Goal: Task Accomplishment & Management: Manage account settings

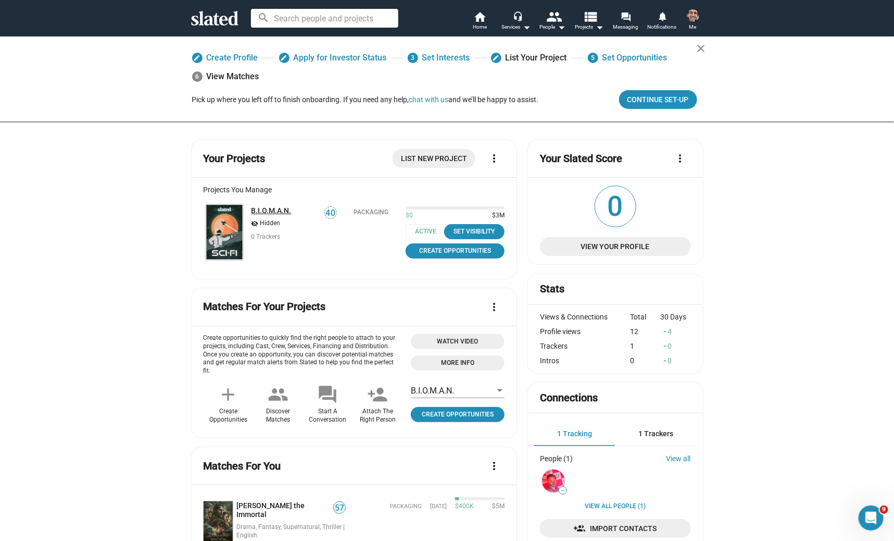
click at [257, 209] on link "B.I.O.M.A.N." at bounding box center [272, 210] width 40 height 8
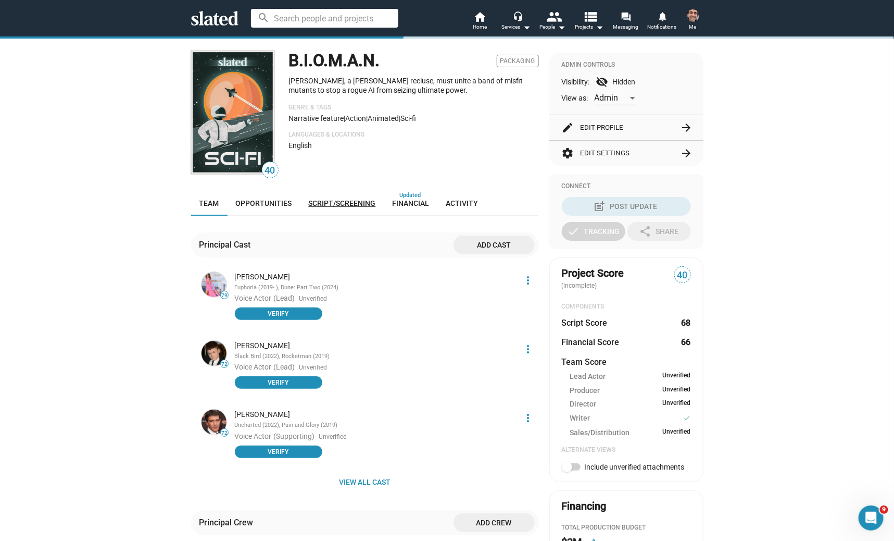
click at [341, 197] on link "Script/Screening" at bounding box center [343, 203] width 84 height 25
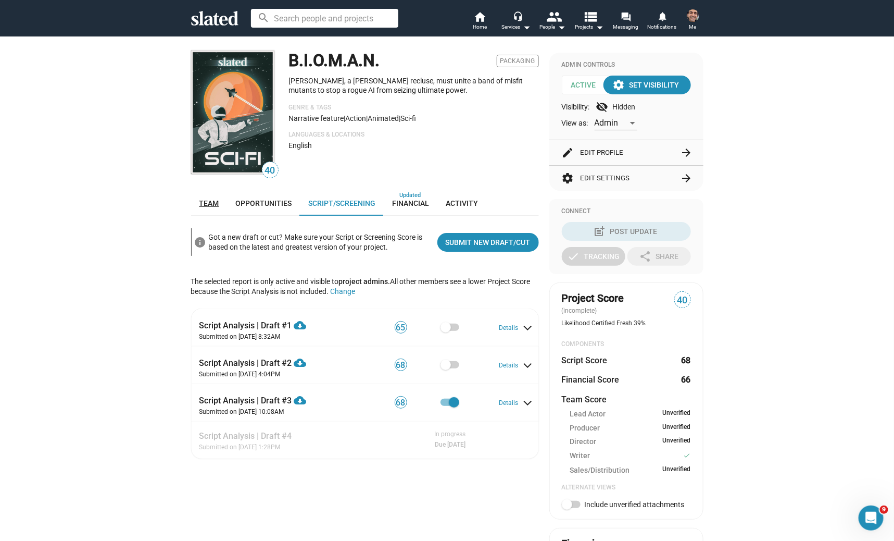
click at [205, 197] on link "Team" at bounding box center [209, 203] width 36 height 25
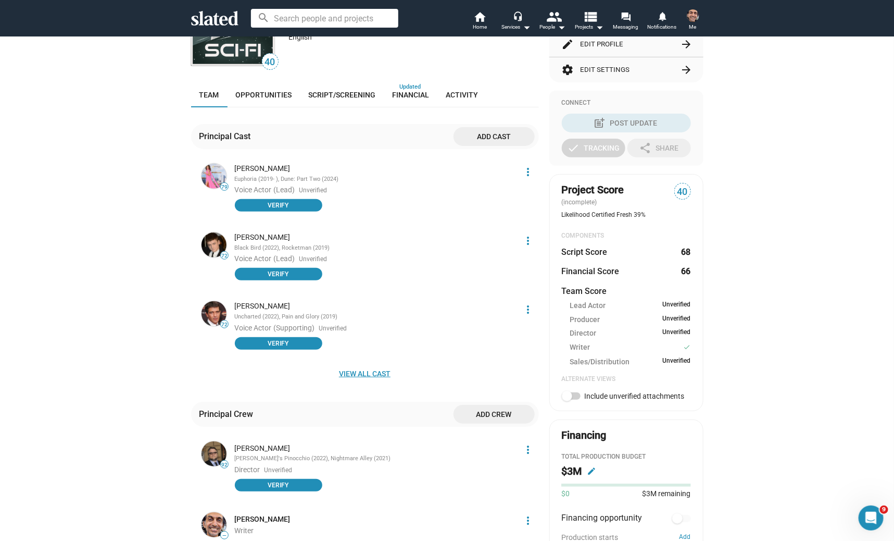
scroll to position [155, 0]
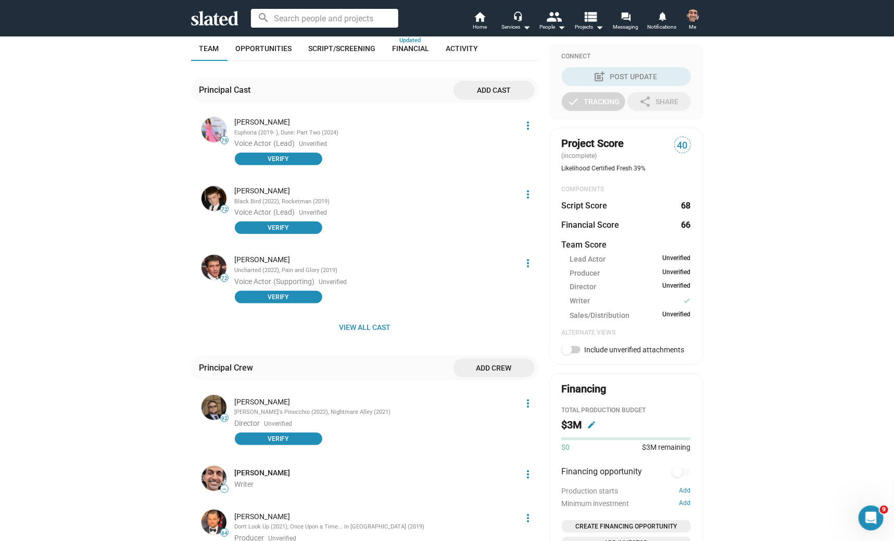
click at [531, 124] on mat-icon "more_vert" at bounding box center [528, 125] width 13 height 13
click at [428, 206] on div at bounding box center [447, 270] width 894 height 541
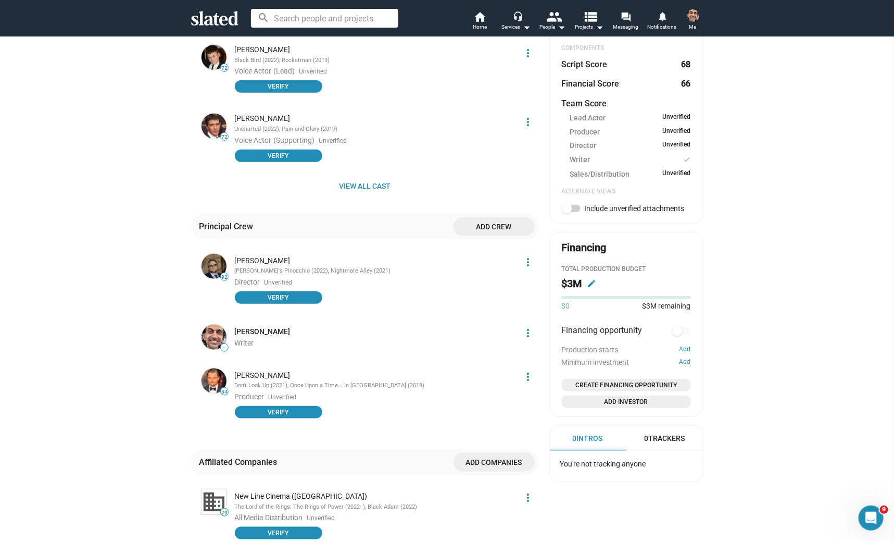
scroll to position [362, 0]
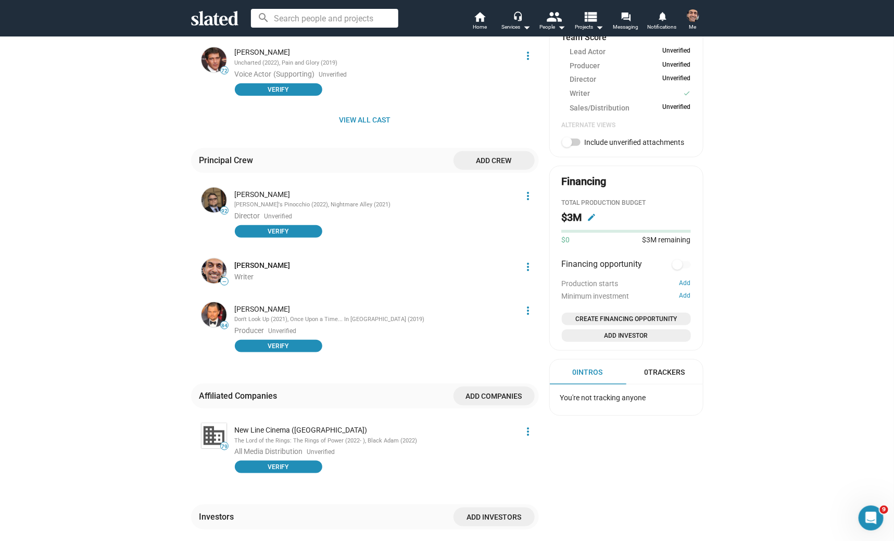
click at [591, 221] on mat-icon "edit" at bounding box center [591, 217] width 9 height 9
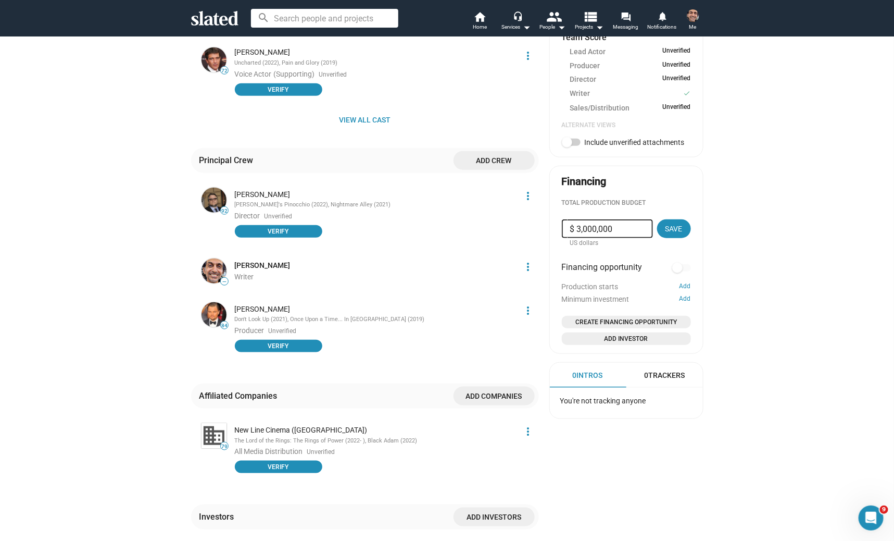
click at [651, 274] on div "Financing opportunity" at bounding box center [626, 267] width 129 height 13
click at [711, 330] on div "40 B.I.O.M.A.N. Packaging Atem Arden, a young recluse, must unite a band of mis…" at bounding box center [447, 141] width 533 height 934
click at [719, 357] on div "40 B.I.O.M.A.N. Packaging Atem Arden, a young recluse, must unite a band of mis…" at bounding box center [447, 153] width 894 height 959
click at [764, 326] on div "40 B.I.O.M.A.N. Packaging Atem Arden, a young recluse, must unite a band of mis…" at bounding box center [447, 153] width 894 height 959
click at [741, 299] on div "40 B.I.O.M.A.N. Packaging Atem Arden, a young recluse, must unite a band of mis…" at bounding box center [447, 153] width 894 height 959
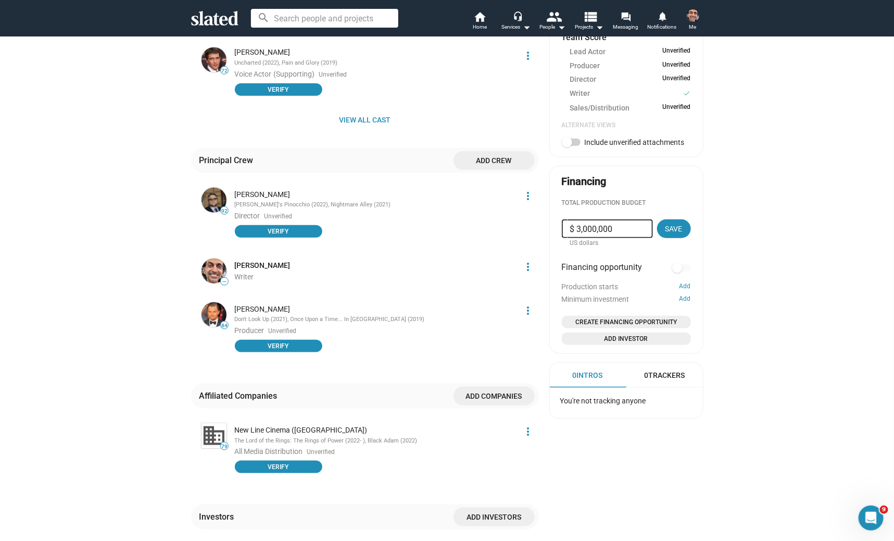
scroll to position [0, 0]
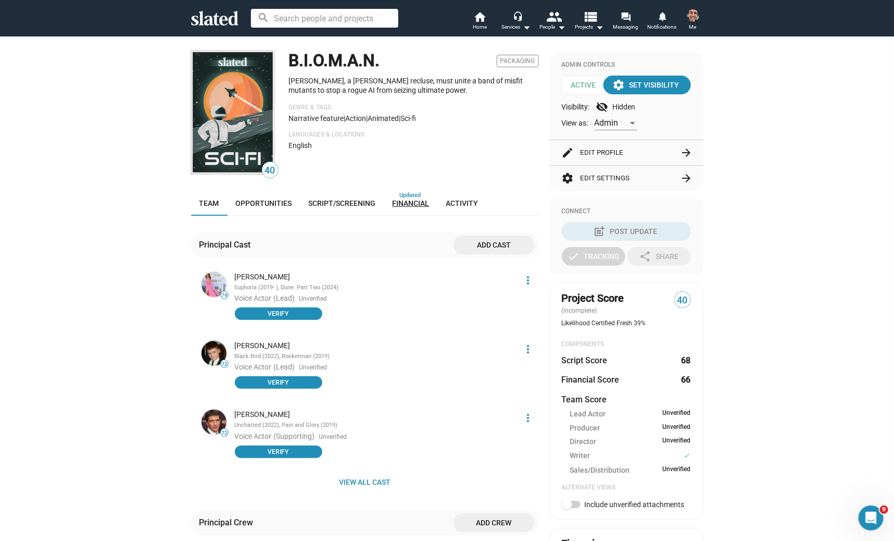
click at [403, 207] on link "Financial" at bounding box center [411, 203] width 54 height 25
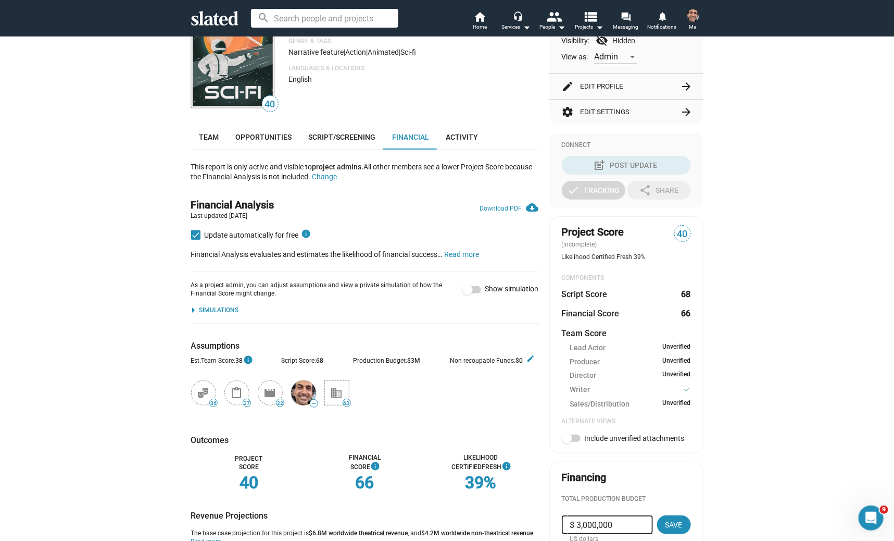
scroll to position [155, 0]
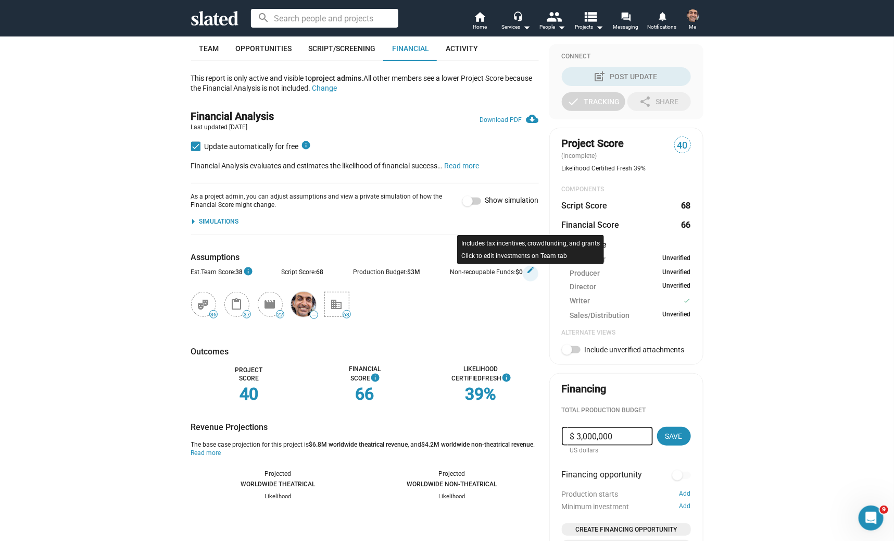
click at [531, 268] on mat-icon "edit" at bounding box center [531, 270] width 8 height 8
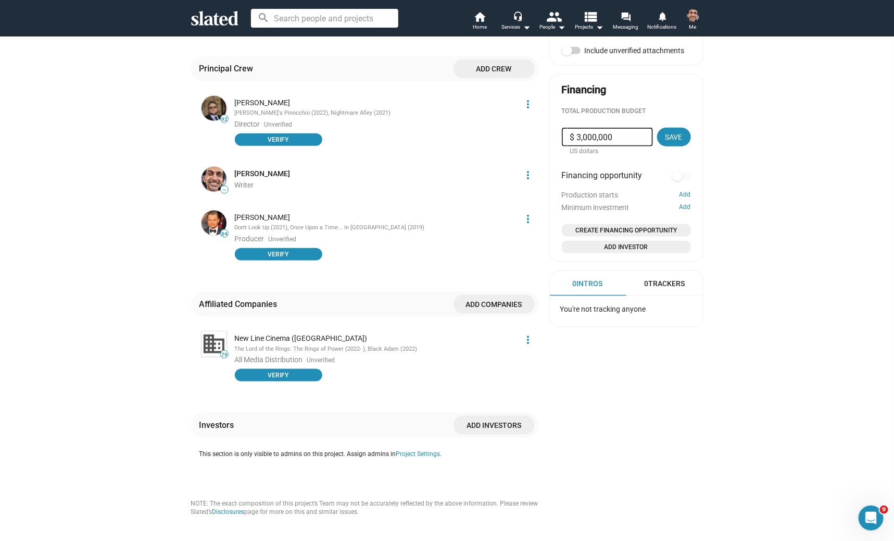
scroll to position [389, 0]
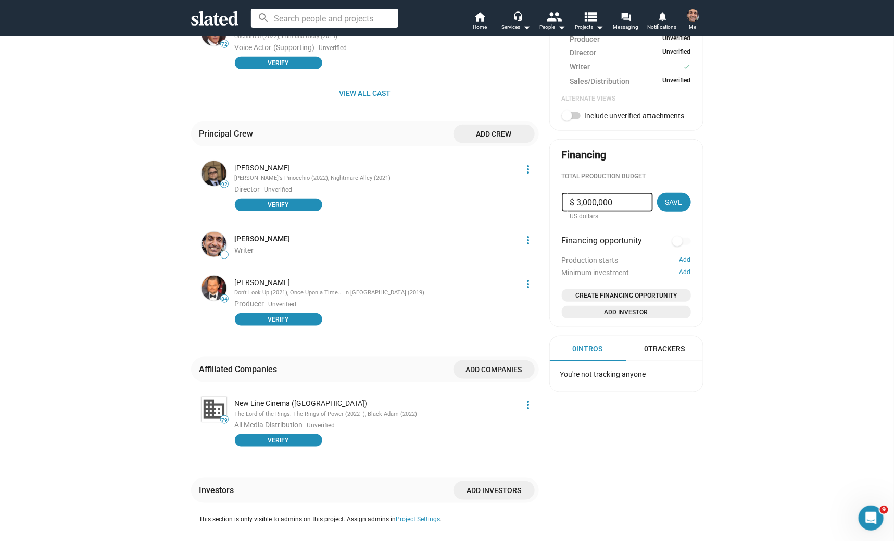
click at [654, 232] on mat-card-content "Total Production budget $ 3,000,000 US dollars Save Financing opportunity Produ…" at bounding box center [626, 245] width 129 height 146
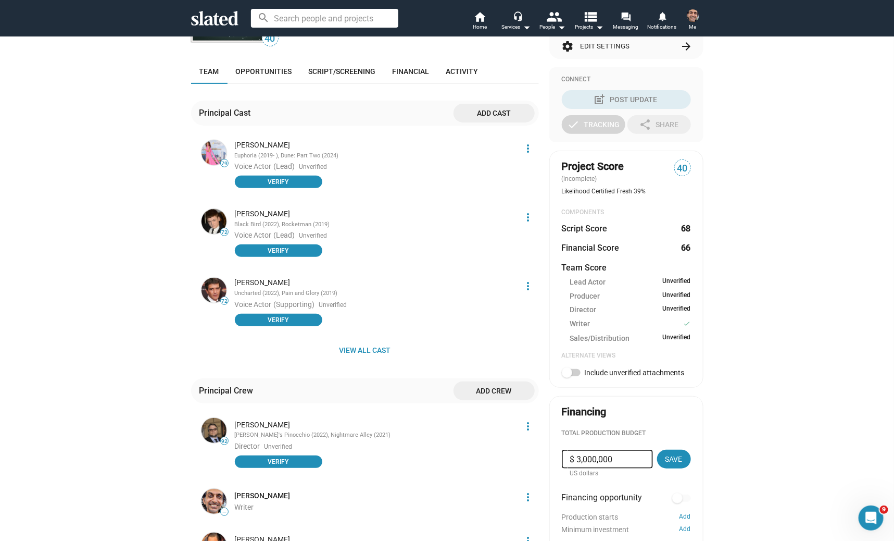
scroll to position [69, 0]
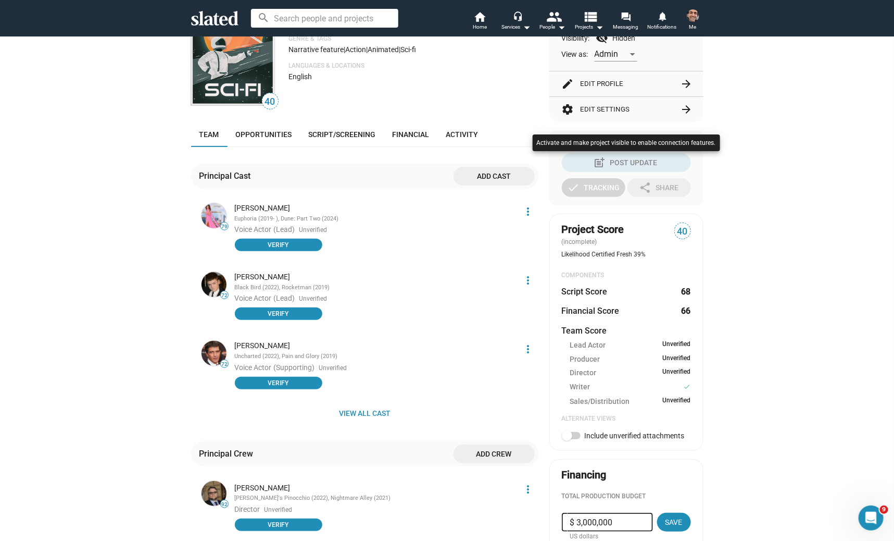
click at [417, 133] on div at bounding box center [447, 270] width 894 height 541
click at [411, 132] on span "Financial" at bounding box center [411, 134] width 37 height 8
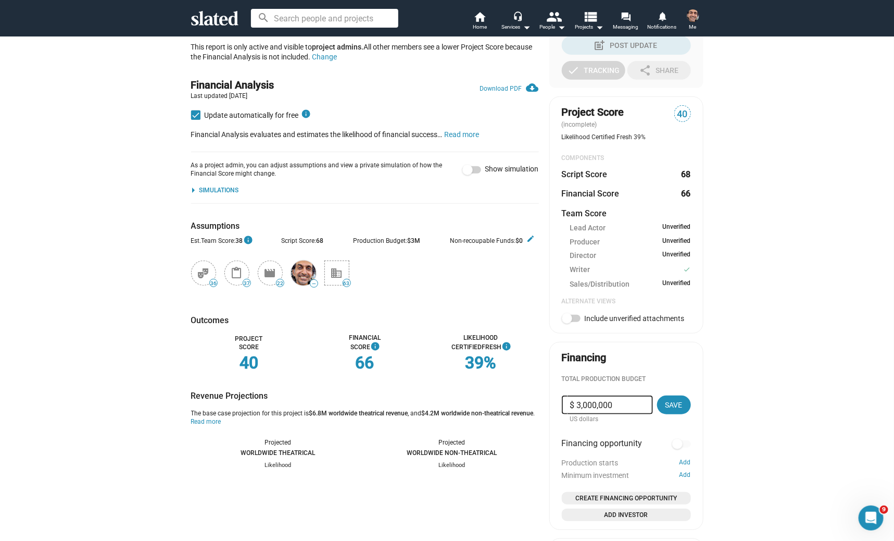
scroll to position [219, 0]
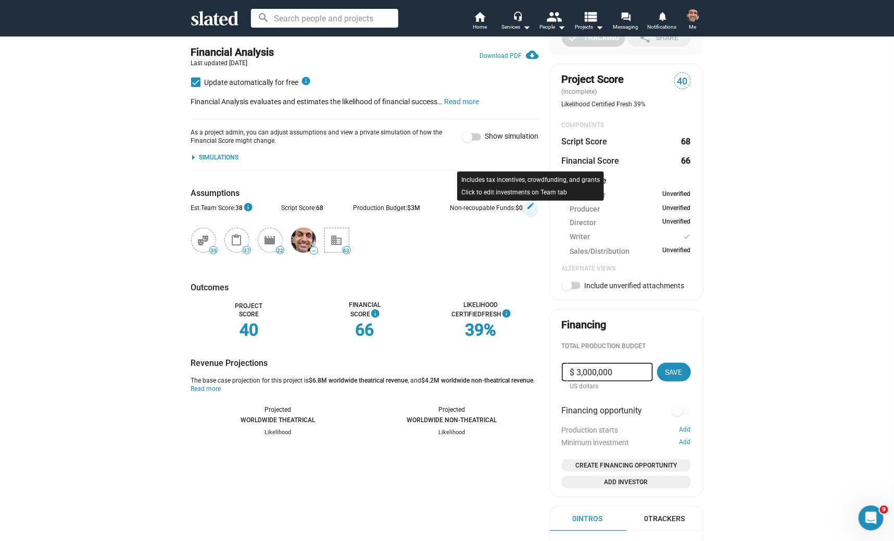
click at [530, 209] on mat-icon "edit" at bounding box center [531, 206] width 8 height 8
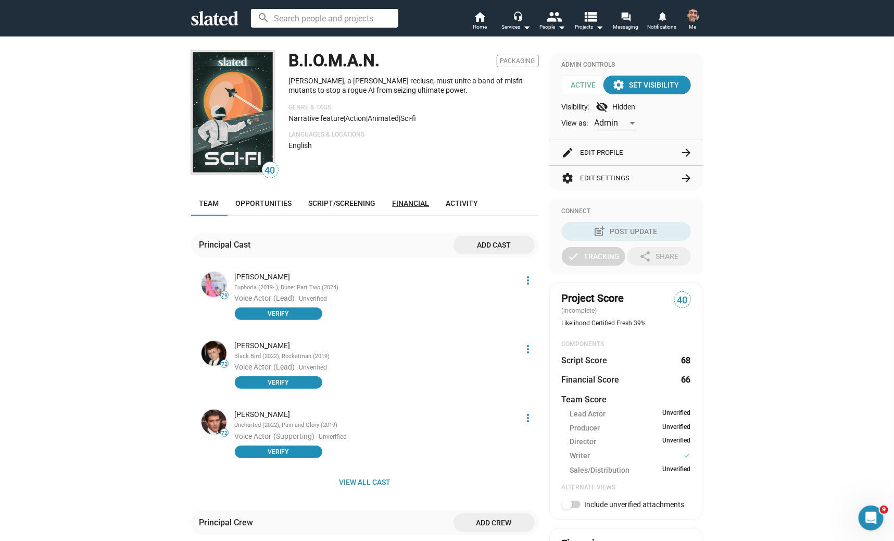
click at [406, 199] on span "Financial" at bounding box center [411, 203] width 37 height 8
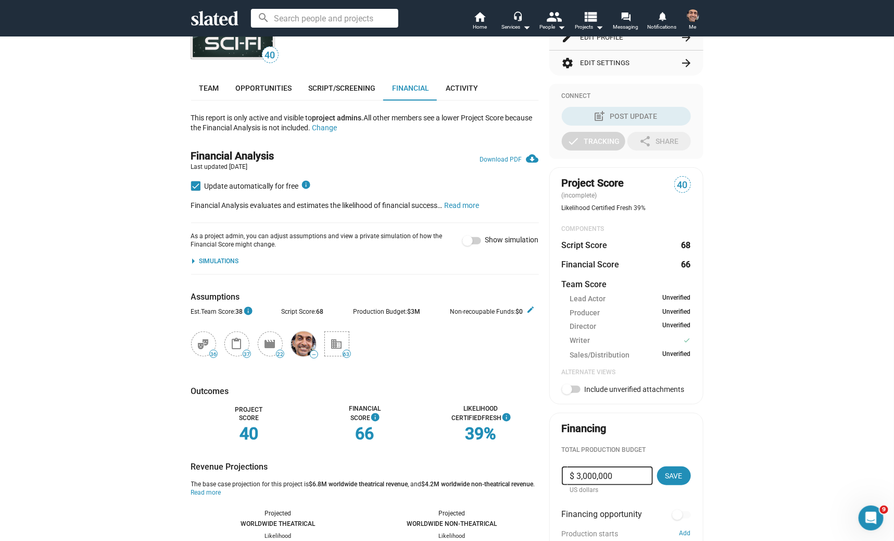
scroll to position [155, 0]
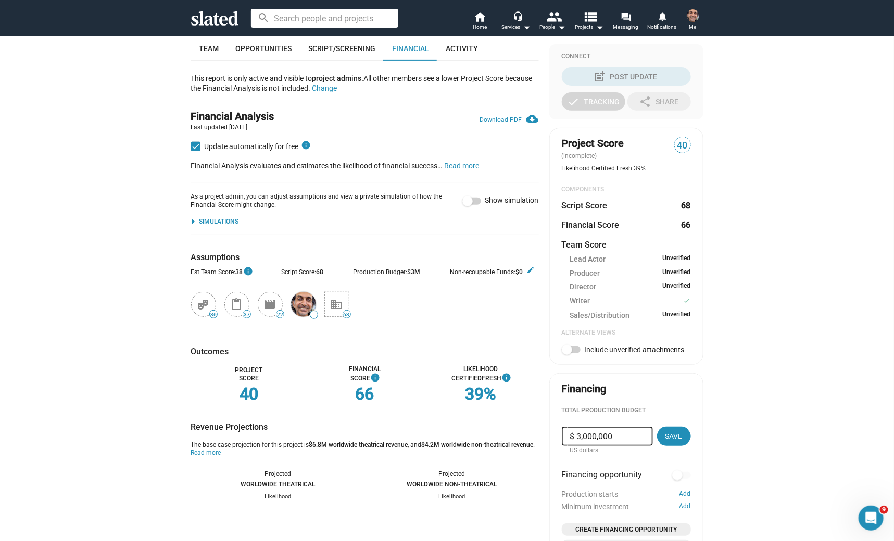
click at [414, 290] on div "theater_comedy_black 36 content_paste_black 37 movie_black 22 — business_black …" at bounding box center [364, 304] width 350 height 42
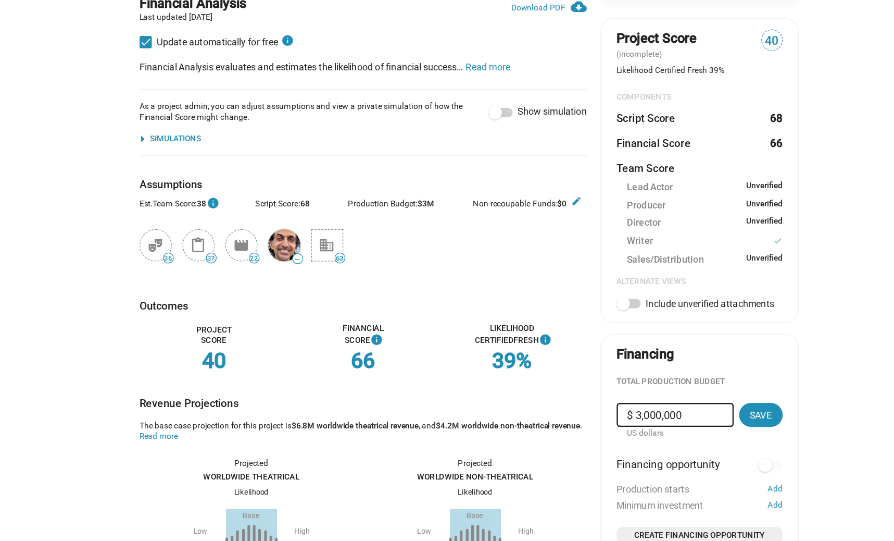
scroll to position [212, 0]
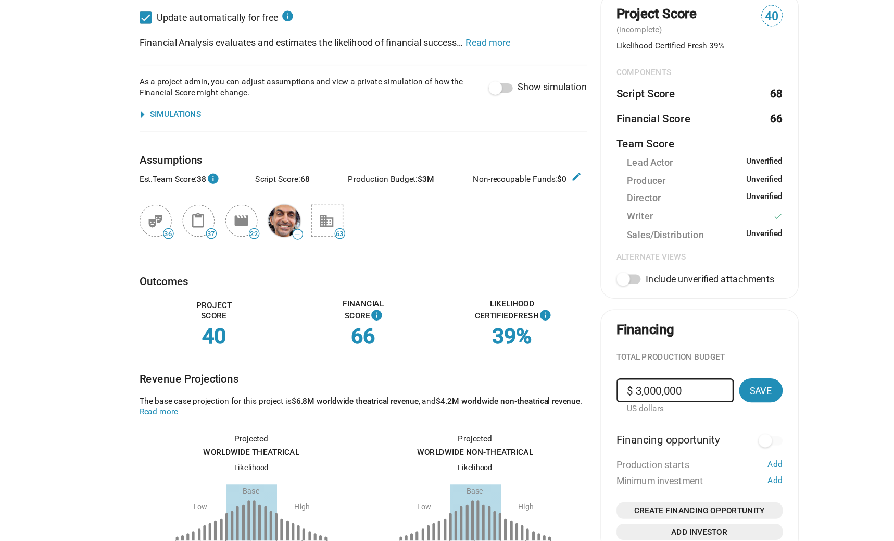
click at [513, 214] on span "Non-recoupable Funds:" at bounding box center [483, 214] width 66 height 7
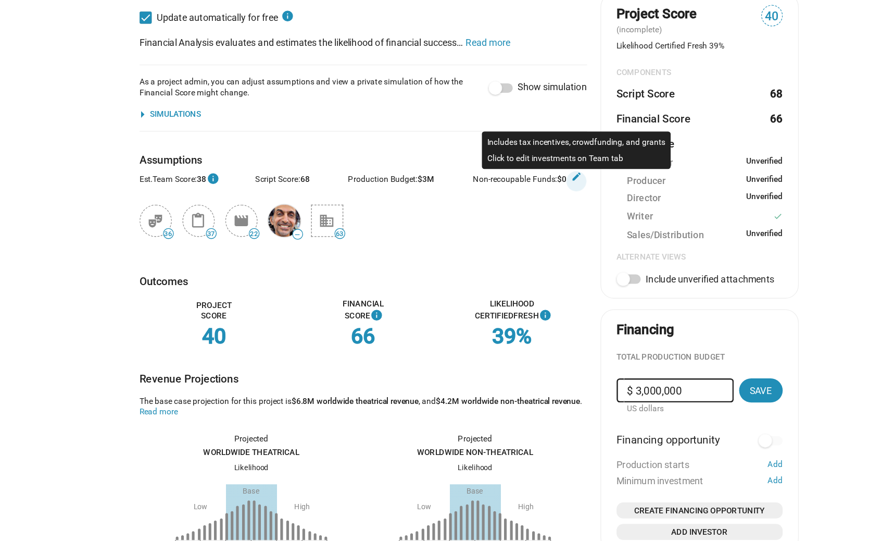
click at [531, 213] on mat-icon "edit" at bounding box center [531, 212] width 8 height 8
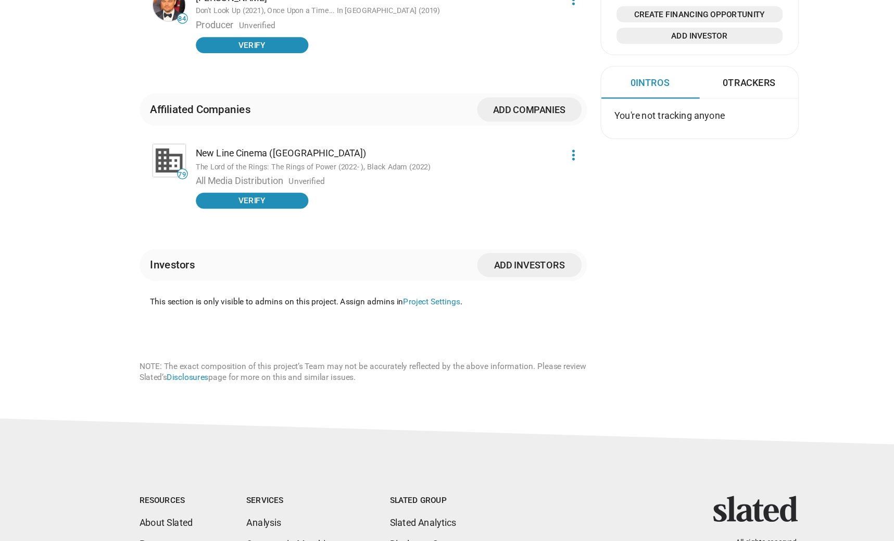
scroll to position [672, 0]
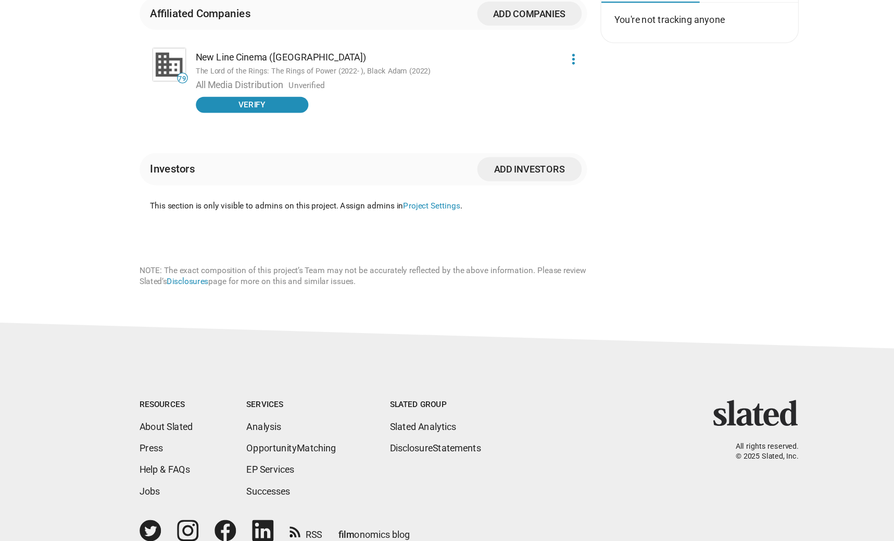
click at [529, 124] on mat-icon "more_vert" at bounding box center [528, 121] width 13 height 13
click at [503, 156] on button "Edit" at bounding box center [509, 159] width 59 height 17
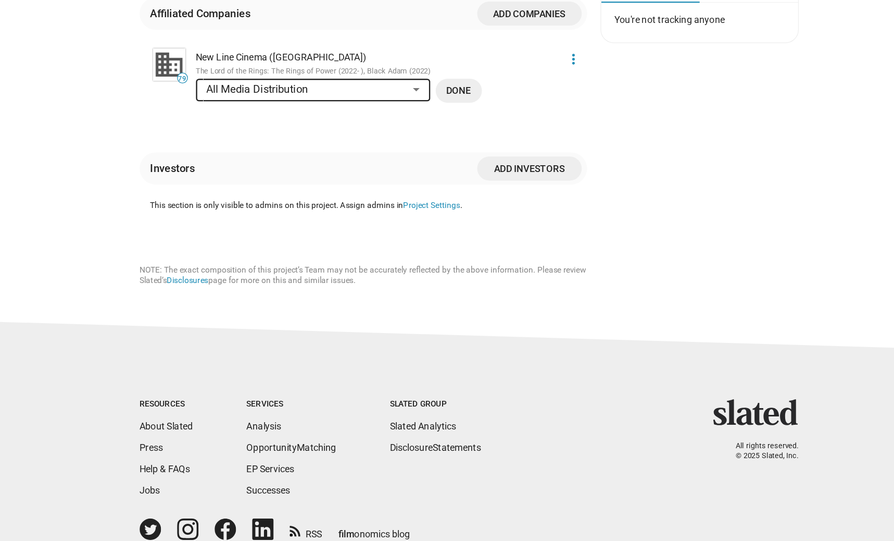
click at [521, 152] on li "79 New Line Cinema ([GEOGRAPHIC_DATA]) The Lord of the Rings: The Rings of Powe…" at bounding box center [369, 139] width 340 height 56
click at [436, 142] on span "Done" at bounding box center [439, 145] width 19 height 19
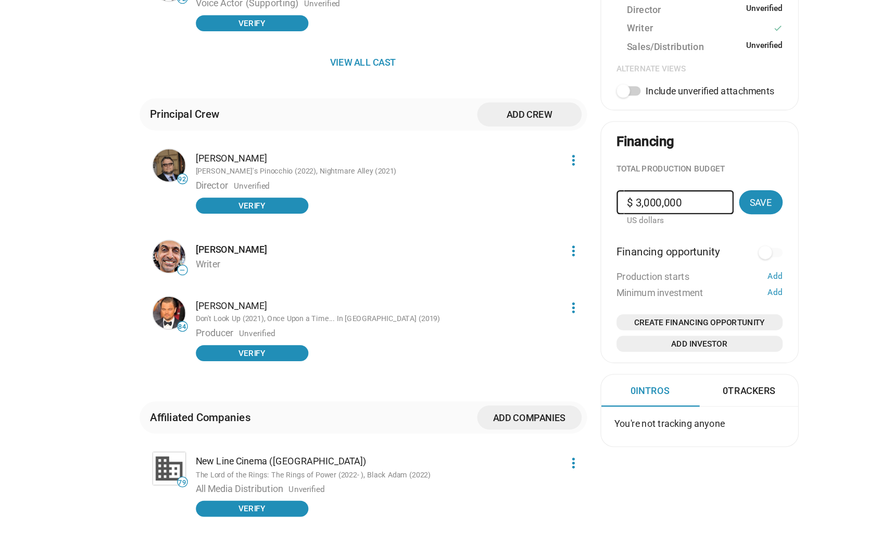
scroll to position [303, 0]
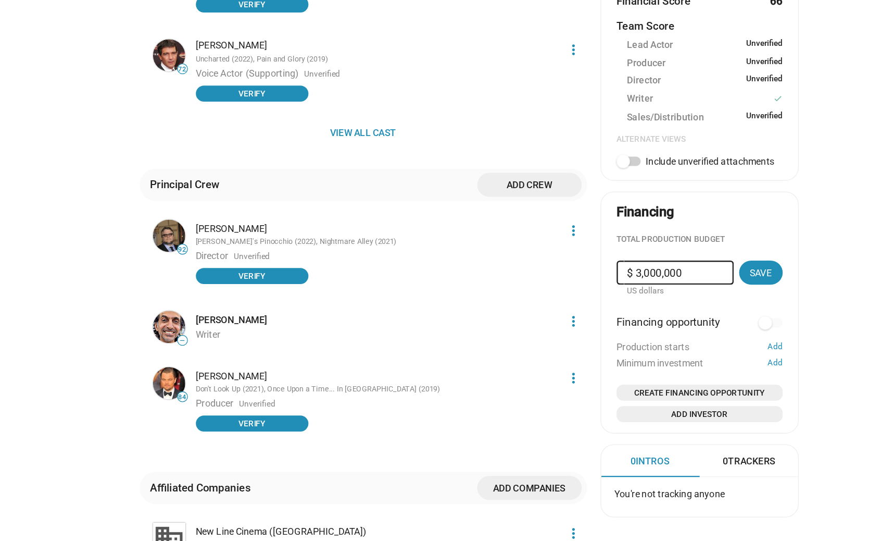
click at [611, 291] on input "$ 3,000,000" at bounding box center [607, 287] width 74 height 19
drag, startPoint x: 581, startPoint y: 289, endPoint x: 576, endPoint y: 289, distance: 5.7
click at [576, 289] on input "$ 3,000,000" at bounding box center [607, 287] width 74 height 19
type input "$ 15,000,000"
click at [679, 326] on div at bounding box center [679, 320] width 114 height 43
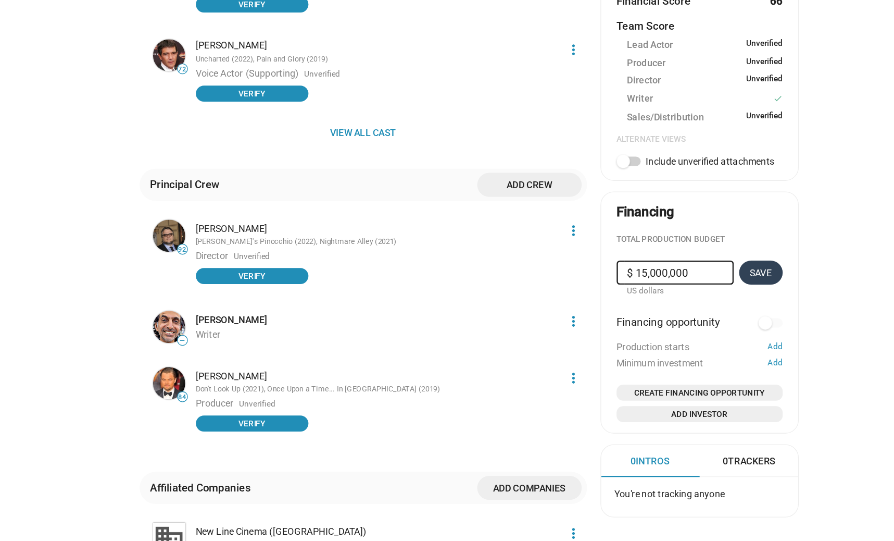
click at [677, 293] on span "Save" at bounding box center [674, 287] width 17 height 19
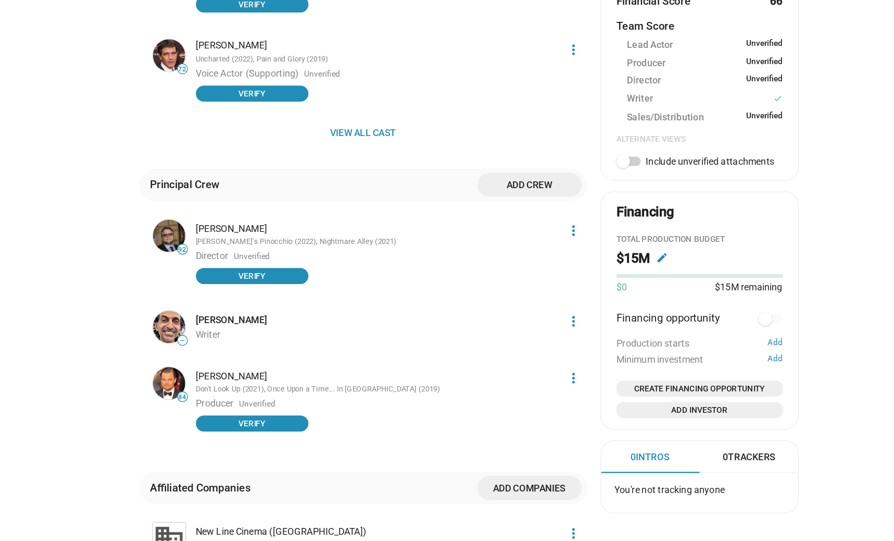
click at [598, 274] on mat-icon "edit" at bounding box center [597, 275] width 9 height 9
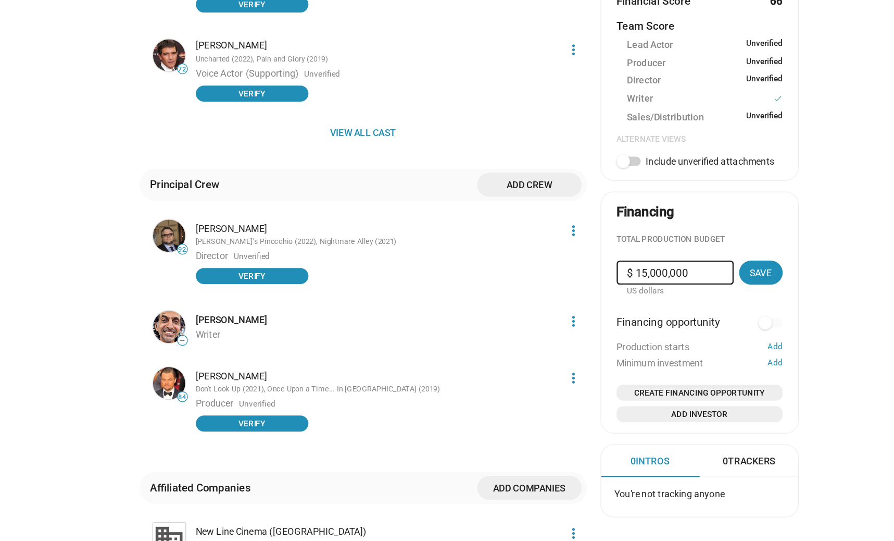
click at [676, 256] on mat-card "Financing Total Production budget $ 15,000,000 US dollars Save Financing opport…" at bounding box center [626, 318] width 154 height 188
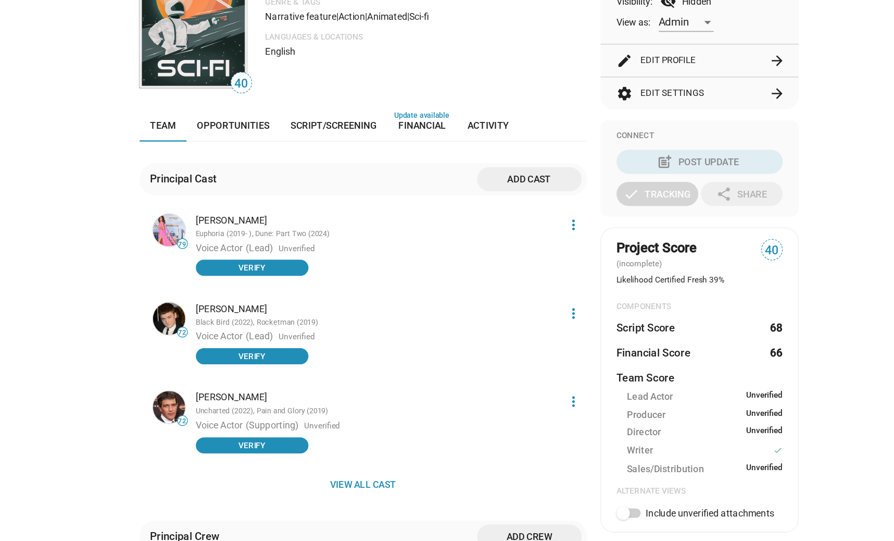
scroll to position [0, 0]
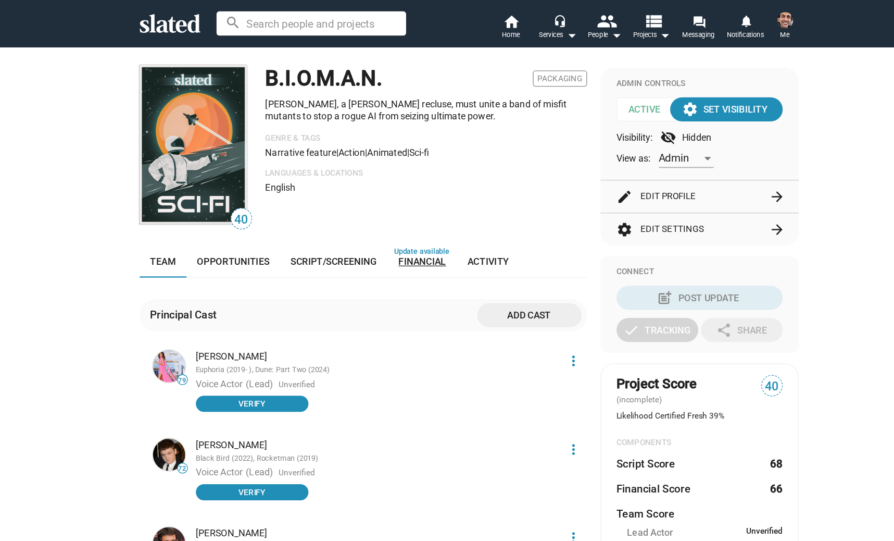
click at [408, 201] on span "Financial" at bounding box center [411, 203] width 37 height 8
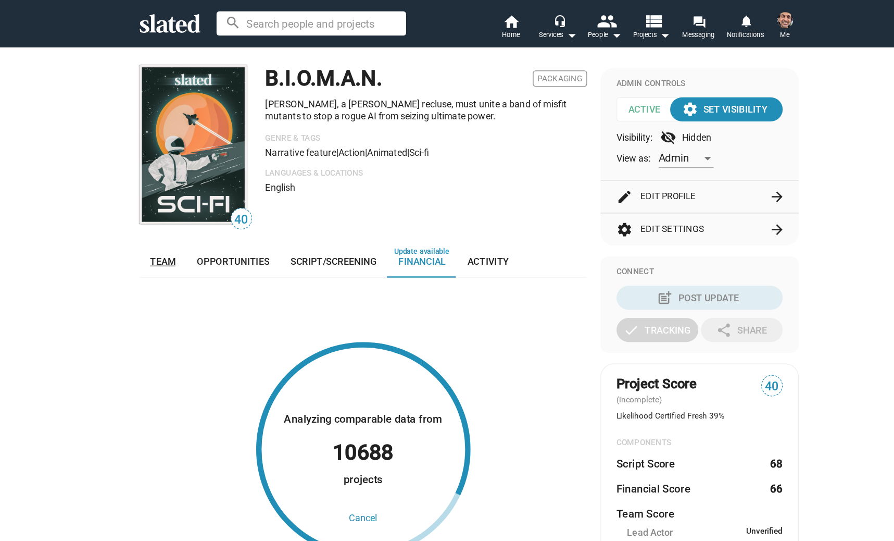
click at [215, 201] on span "Team" at bounding box center [209, 203] width 20 height 8
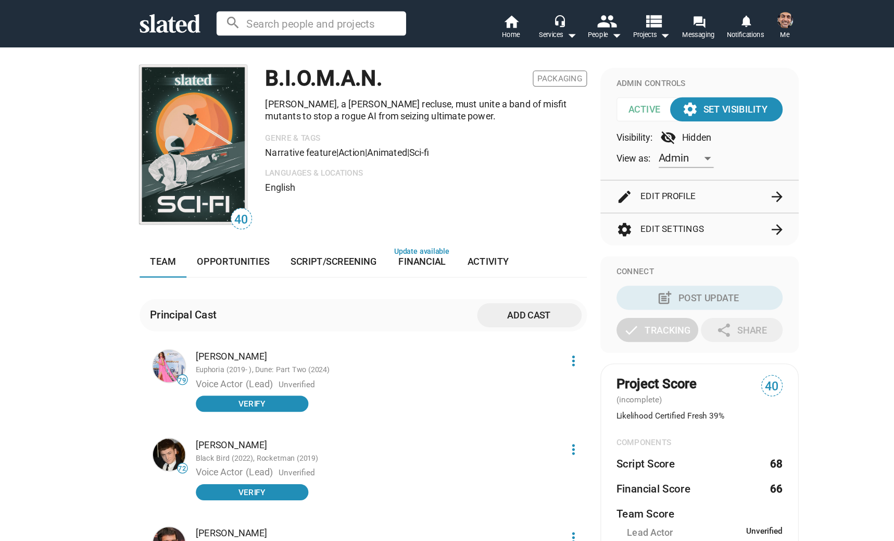
click at [429, 114] on div "Narrative feature | Action | Animated | Sci-fi" at bounding box center [414, 118] width 250 height 8
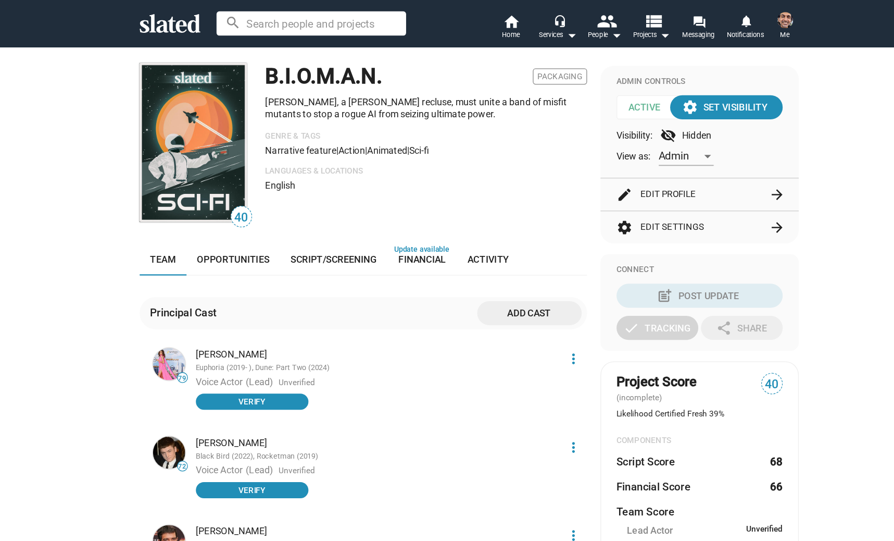
click at [631, 175] on button "settings Edit Settings arrow_forward" at bounding box center [626, 176] width 129 height 25
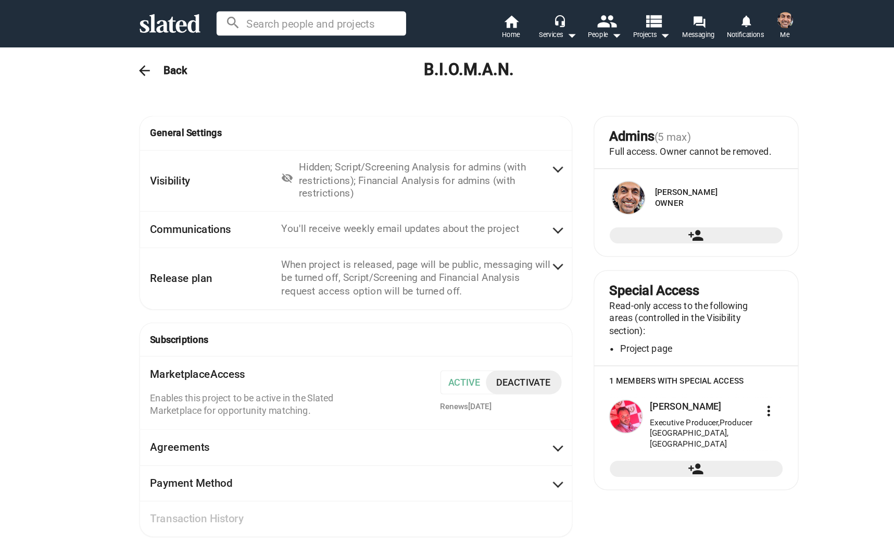
radio input "false"
radio input "true"
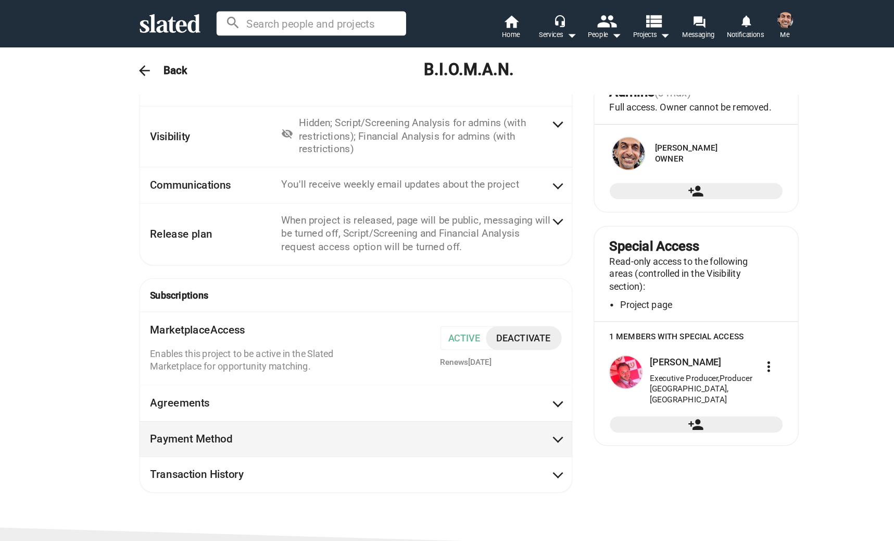
scroll to position [0, 0]
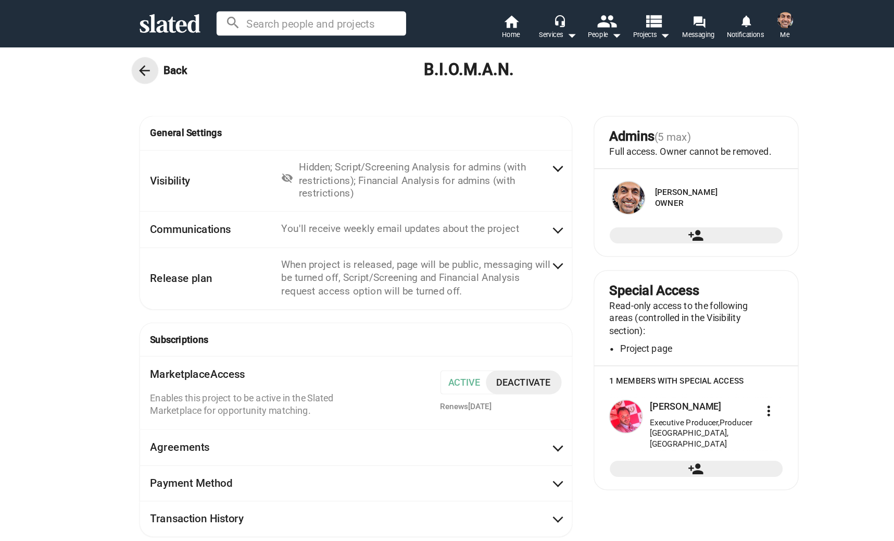
click at [195, 54] on mat-icon "arrow_back" at bounding box center [195, 54] width 13 height 13
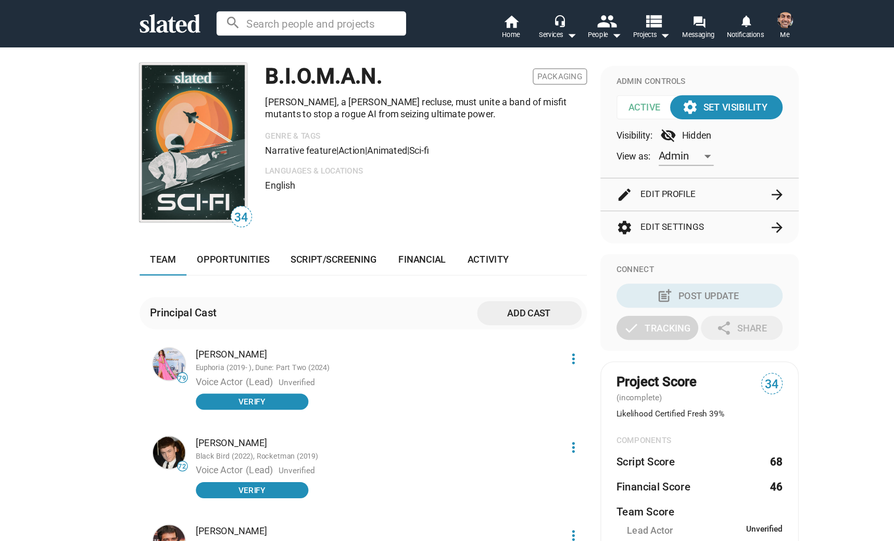
click at [612, 149] on button "edit Edit Profile arrow_forward" at bounding box center [626, 151] width 129 height 25
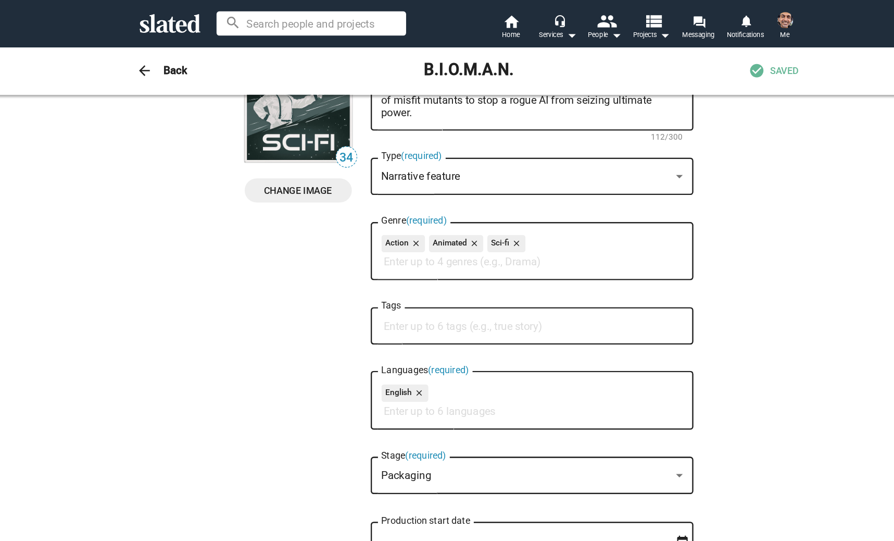
scroll to position [93, 0]
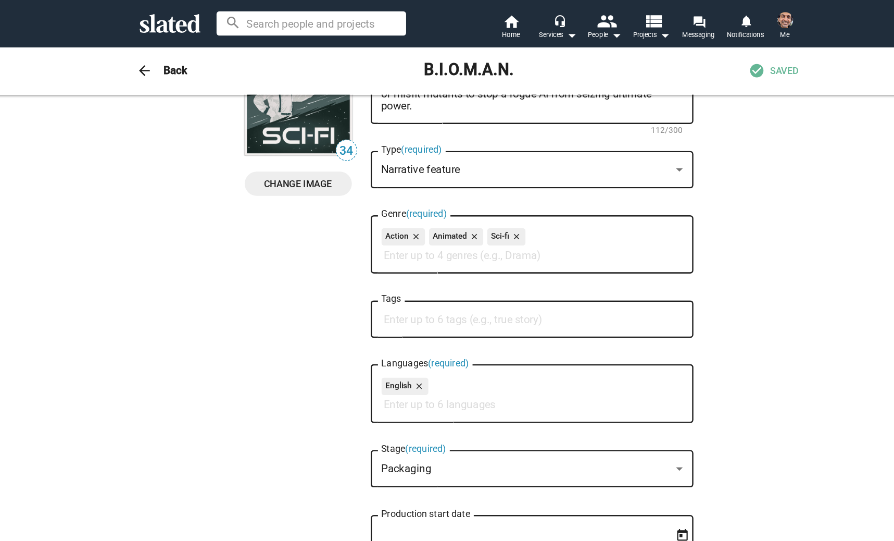
click at [452, 182] on mat-icon "close" at bounding box center [450, 183] width 9 height 9
click at [471, 199] on input "Genre (required)" at bounding box center [498, 198] width 234 height 9
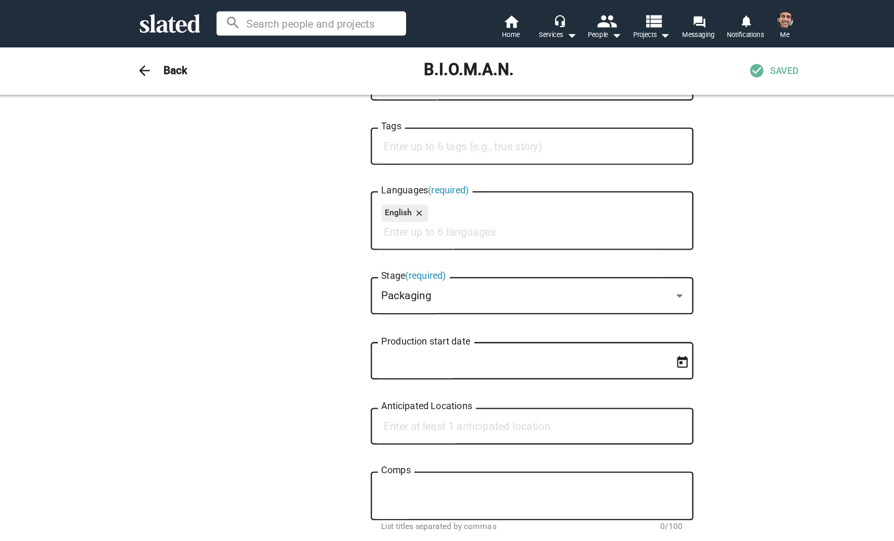
scroll to position [100, 0]
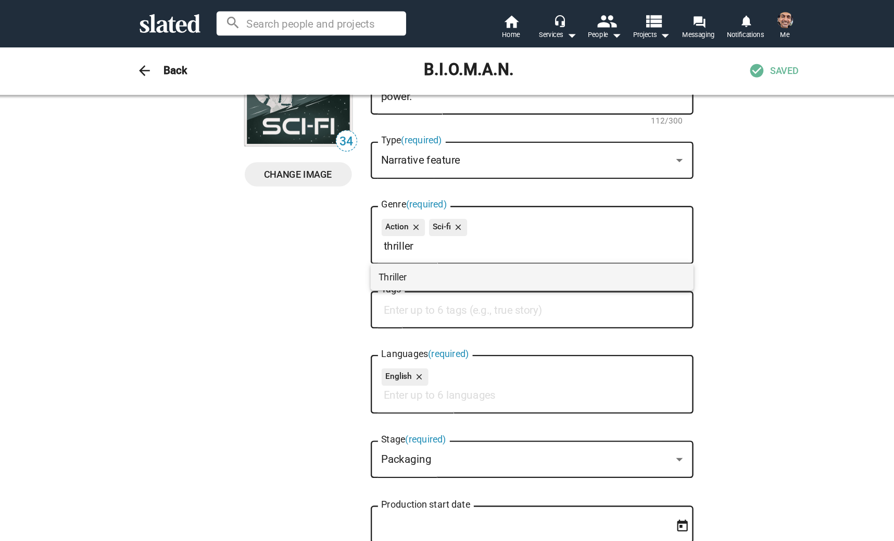
type input "thriller"
click at [434, 217] on span "Thriller" at bounding box center [496, 215] width 239 height 21
type input "drama"
click at [458, 214] on span "Drama" at bounding box center [496, 215] width 239 height 21
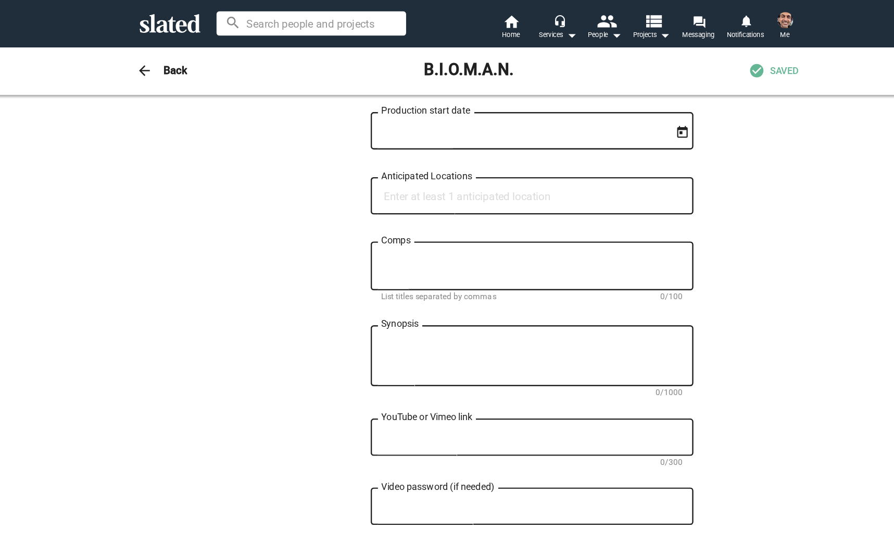
scroll to position [206, 0]
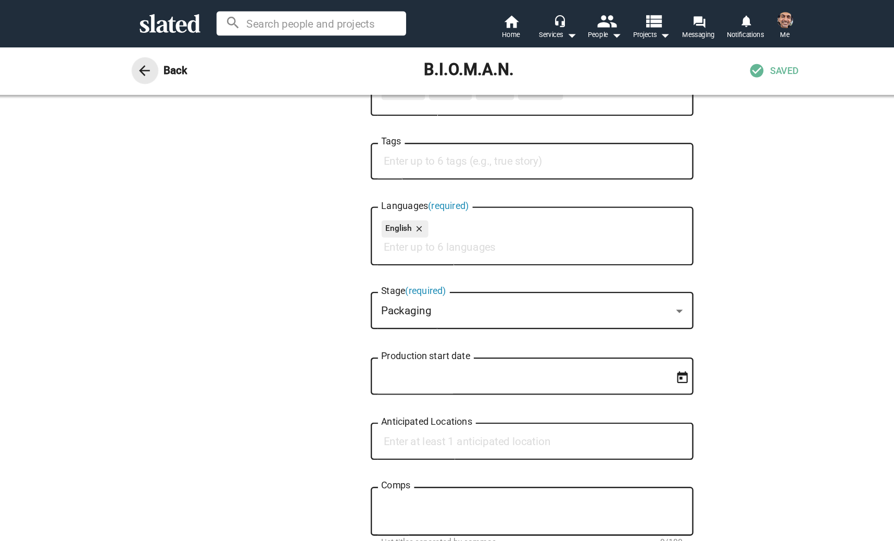
click at [196, 54] on mat-icon "arrow_back" at bounding box center [195, 54] width 13 height 13
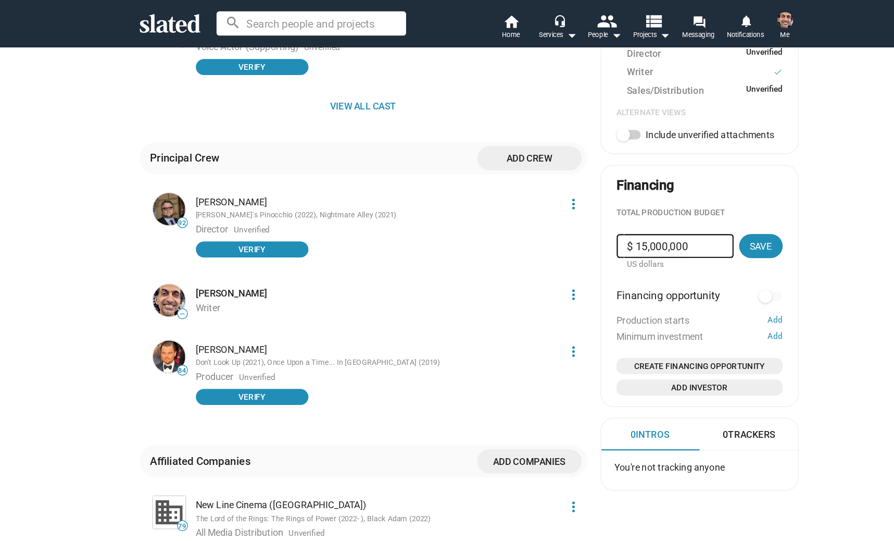
scroll to position [454, 0]
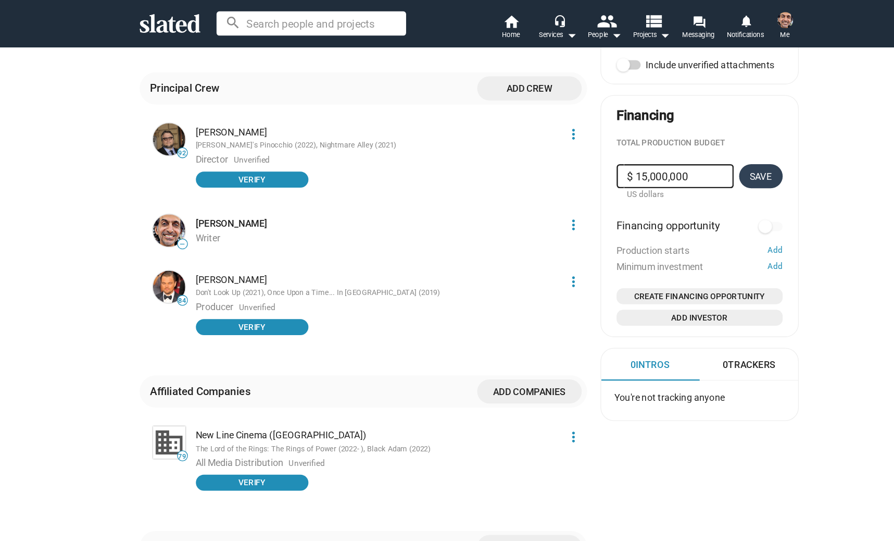
click at [685, 138] on button "Save" at bounding box center [674, 137] width 34 height 19
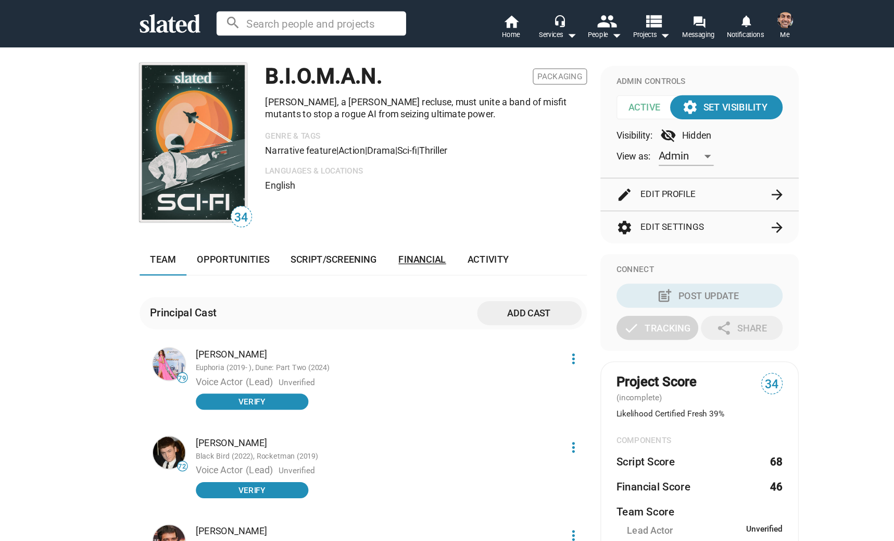
click at [415, 199] on span "Financial" at bounding box center [411, 201] width 37 height 8
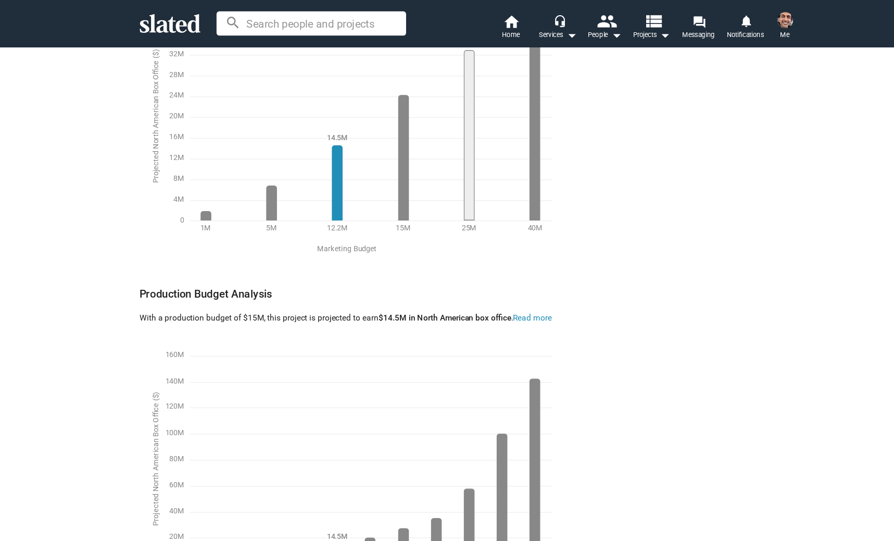
scroll to position [1139, 0]
